Goal: Navigation & Orientation: Find specific page/section

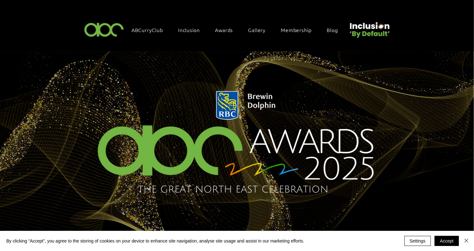
click at [68, 106] on img "main content" at bounding box center [237, 142] width 474 height 180
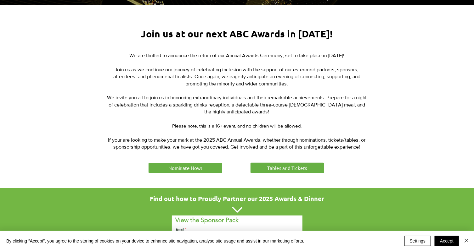
scroll to position [229, 0]
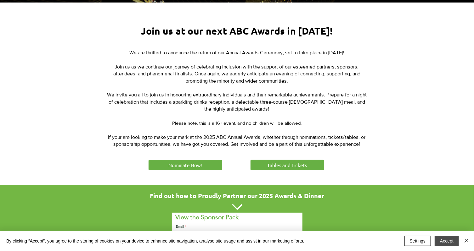
click at [443, 244] on button "Accept" at bounding box center [446, 241] width 24 height 10
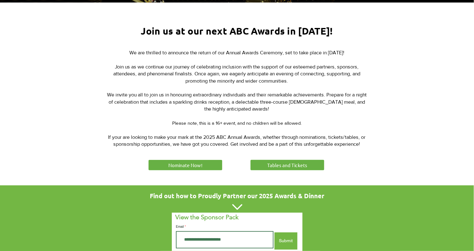
drag, startPoint x: 174, startPoint y: 118, endPoint x: 132, endPoint y: 127, distance: 42.7
click at [132, 127] on p "​" at bounding box center [236, 130] width 261 height 7
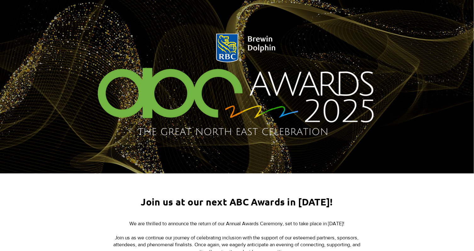
scroll to position [0, 0]
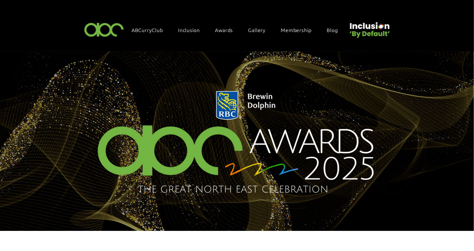
click at [163, 116] on img "main content" at bounding box center [237, 143] width 312 height 119
click at [164, 135] on img "main content" at bounding box center [237, 143] width 312 height 119
click at [155, 103] on img "main content" at bounding box center [237, 143] width 312 height 119
drag, startPoint x: 155, startPoint y: 103, endPoint x: 128, endPoint y: 36, distance: 71.5
click at [128, 36] on div "ABCurryClub" at bounding box center [150, 31] width 47 height 16
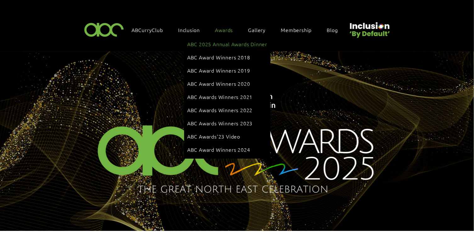
click at [226, 43] on span "ABC 2025 Annual Awards Dinner" at bounding box center [227, 44] width 80 height 7
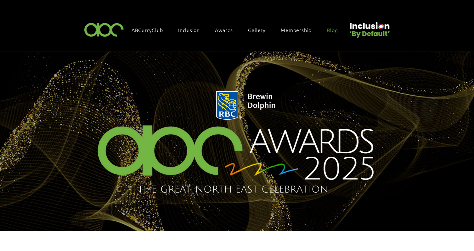
click at [328, 25] on link "Blog" at bounding box center [336, 29] width 24 height 13
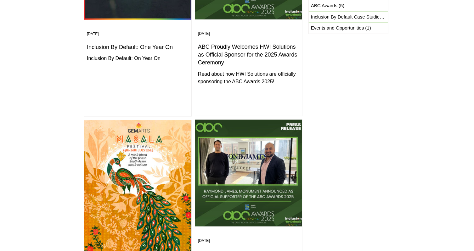
scroll to position [286, 0]
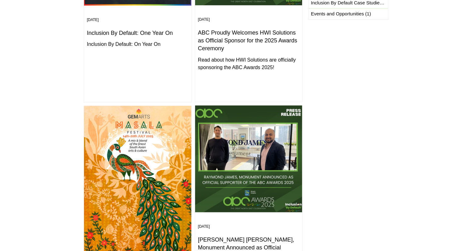
click at [343, 117] on div at bounding box center [237, 239] width 474 height 696
drag, startPoint x: 343, startPoint y: 117, endPoint x: 343, endPoint y: 111, distance: 5.7
click at [343, 111] on div at bounding box center [237, 239] width 474 height 696
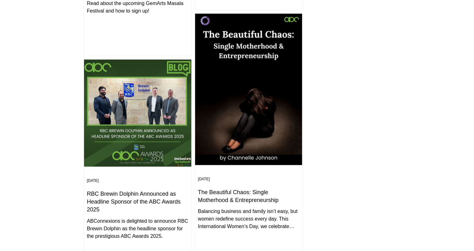
scroll to position [657, 0]
